Goal: Navigation & Orientation: Find specific page/section

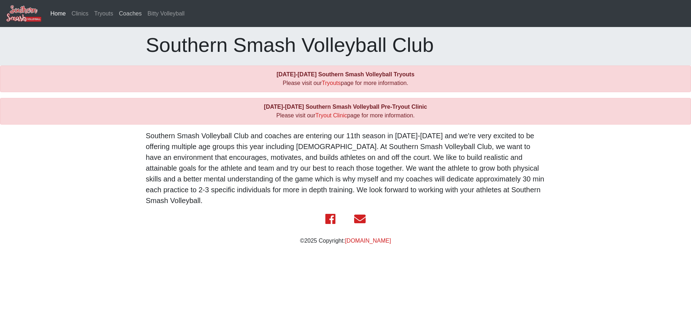
click at [131, 11] on link "Coaches" at bounding box center [130, 13] width 28 height 14
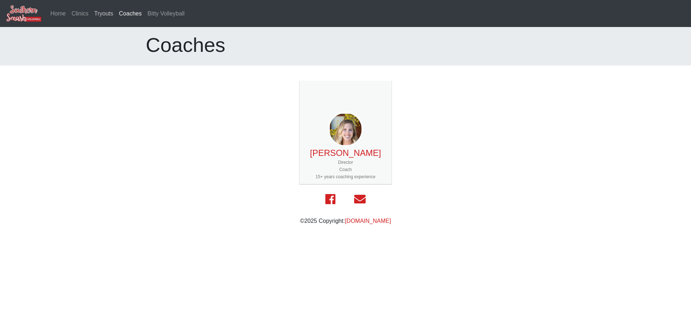
click at [101, 12] on link "Tryouts" at bounding box center [103, 13] width 25 height 14
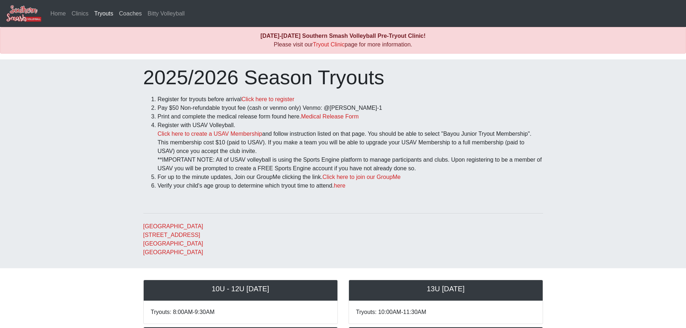
click at [123, 13] on link "Coaches" at bounding box center [130, 13] width 28 height 14
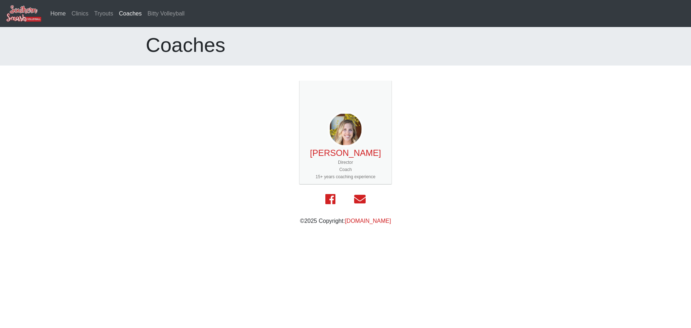
click at [59, 12] on link "Home" at bounding box center [58, 13] width 21 height 14
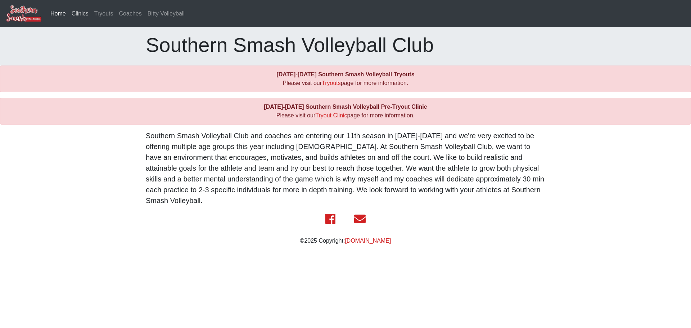
click at [82, 12] on link "Clinics" at bounding box center [80, 13] width 23 height 14
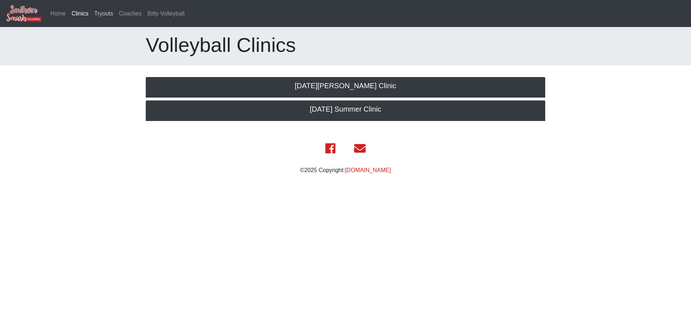
click at [103, 12] on link "Tryouts" at bounding box center [103, 13] width 25 height 14
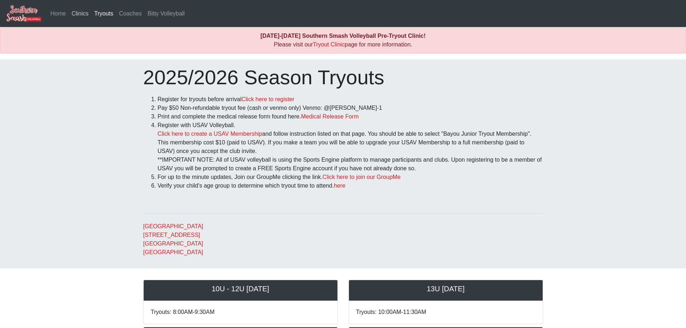
click at [79, 14] on link "Clinics" at bounding box center [80, 13] width 23 height 14
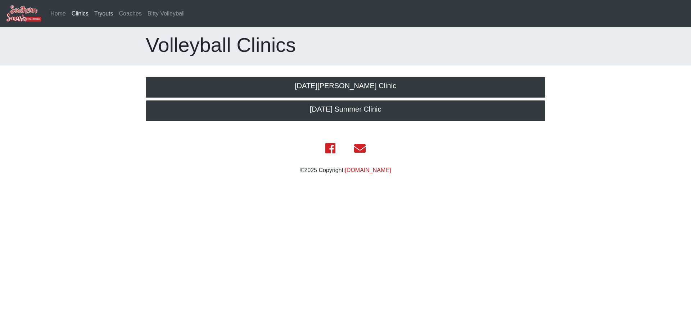
click at [94, 12] on link "Tryouts" at bounding box center [103, 13] width 25 height 14
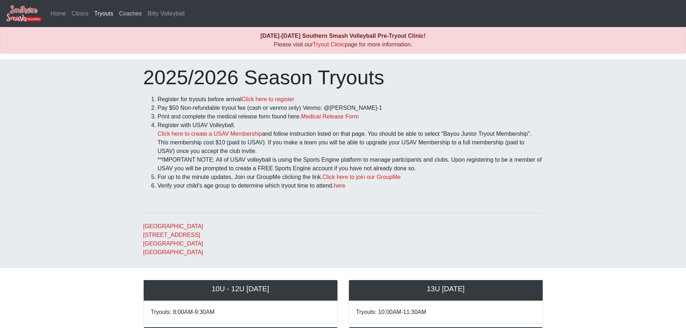
click at [125, 11] on link "Coaches" at bounding box center [130, 13] width 28 height 14
